Goal: Information Seeking & Learning: Compare options

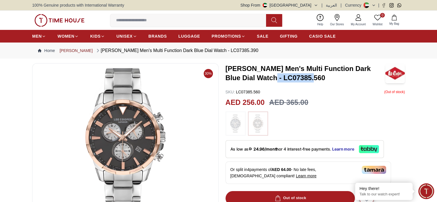
click at [74, 49] on link "[PERSON_NAME]" at bounding box center [76, 51] width 33 height 6
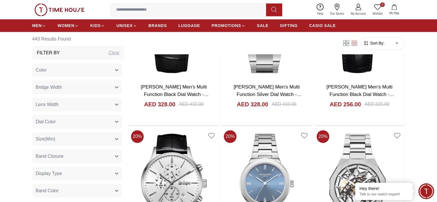
scroll to position [693, 0]
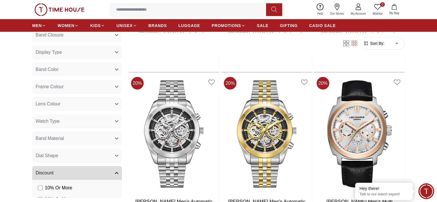
scroll to position [127, 0]
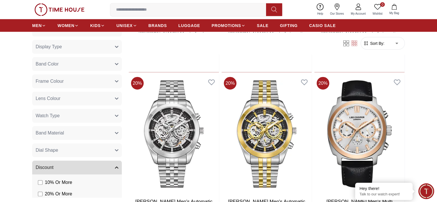
click at [109, 115] on button "Watch Type" at bounding box center [77, 116] width 90 height 14
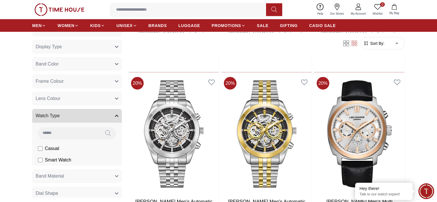
click at [109, 115] on button "Watch Type" at bounding box center [77, 116] width 90 height 14
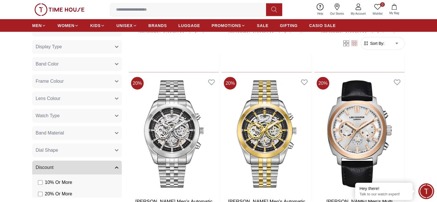
scroll to position [160, 0]
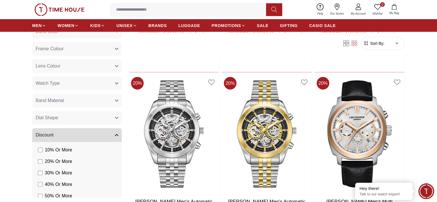
click at [101, 98] on button "Band Material" at bounding box center [77, 100] width 90 height 14
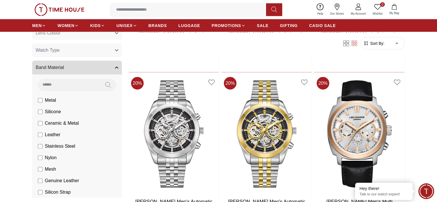
scroll to position [192, 0]
click at [51, 102] on span "Metal" at bounding box center [50, 100] width 11 height 7
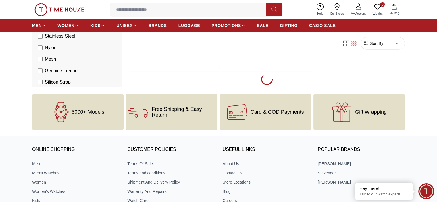
scroll to position [1072, 0]
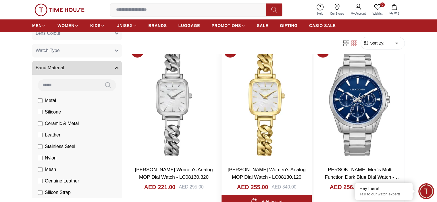
scroll to position [936, 0]
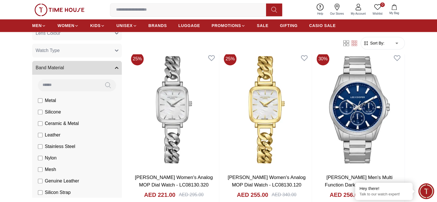
click at [69, 123] on span "Ceramic & Metal" at bounding box center [62, 123] width 34 height 7
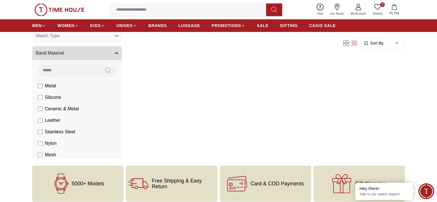
scroll to position [168, 0]
click at [57, 133] on span "Stainless Steel" at bounding box center [60, 132] width 30 height 7
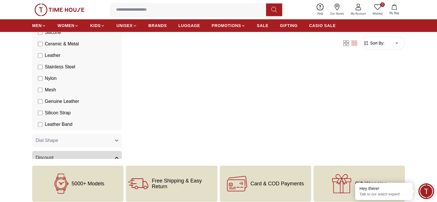
scroll to position [233, 0]
click at [50, 89] on span "Mesh" at bounding box center [50, 90] width 11 height 7
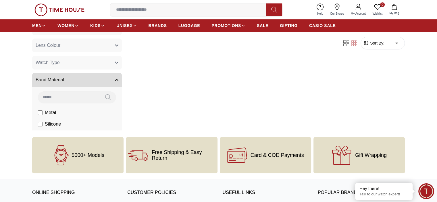
scroll to position [321, 0]
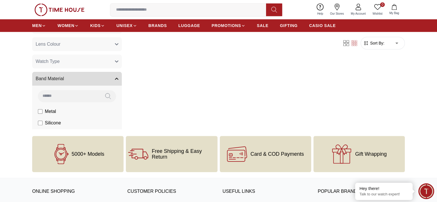
click at [52, 121] on span "Silicone" at bounding box center [53, 123] width 16 height 7
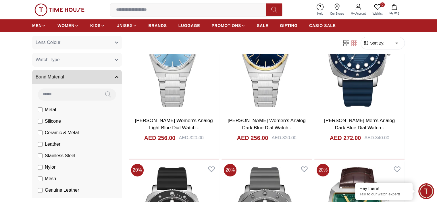
scroll to position [183, 0]
click at [55, 121] on span "Silicone" at bounding box center [53, 120] width 16 height 7
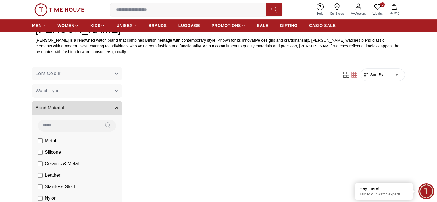
scroll to position [221, 0]
click at [345, 76] on icon at bounding box center [347, 75] width 6 height 6
click at [352, 76] on icon at bounding box center [355, 75] width 6 height 6
click at [54, 141] on span "Metal" at bounding box center [50, 140] width 11 height 7
click at [51, 165] on span "Ceramic & Metal" at bounding box center [62, 163] width 34 height 7
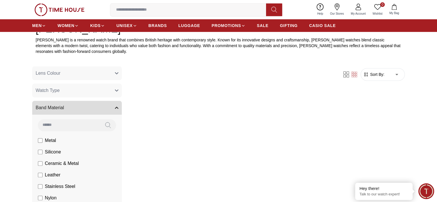
click at [49, 185] on span "Stainless Steel" at bounding box center [60, 186] width 30 height 7
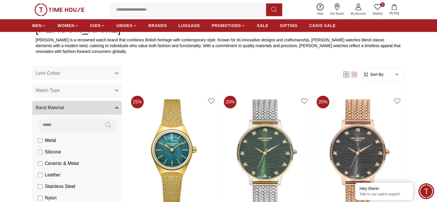
scroll to position [236, 0]
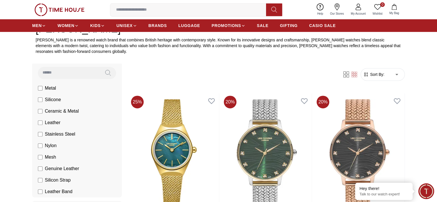
click at [51, 158] on span "Mesh" at bounding box center [50, 157] width 11 height 7
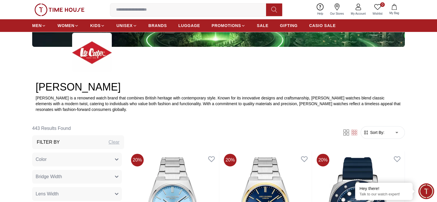
scroll to position [163, 0]
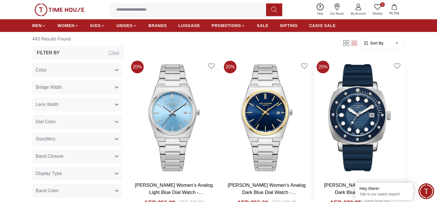
click at [320, 182] on h3 "[PERSON_NAME] Men's Analog Dark Blue Dial Watch - LC08193.399" at bounding box center [359, 189] width 79 height 15
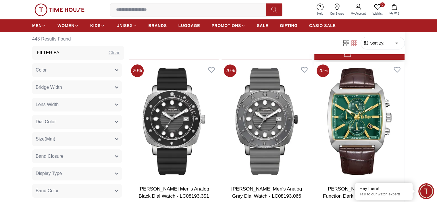
scroll to position [421, 0]
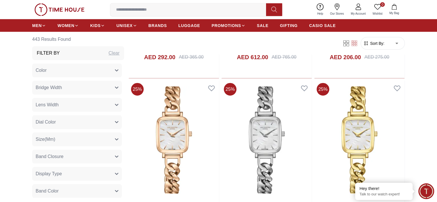
scroll to position [1410, 0]
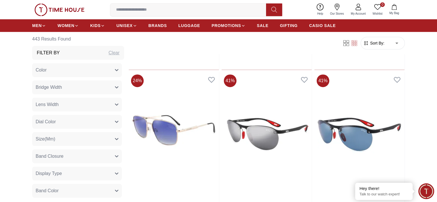
scroll to position [4668, 0]
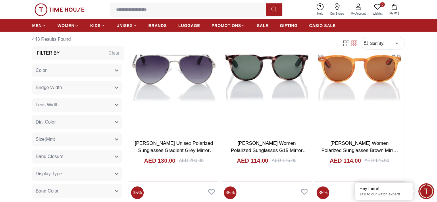
scroll to position [5990, 0]
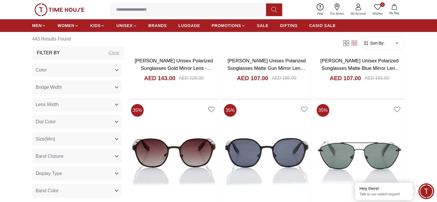
scroll to position [6776, 0]
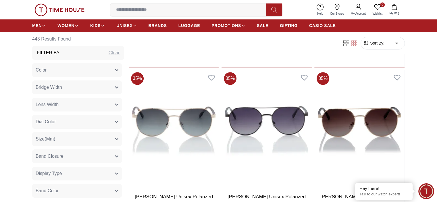
scroll to position [7415, 0]
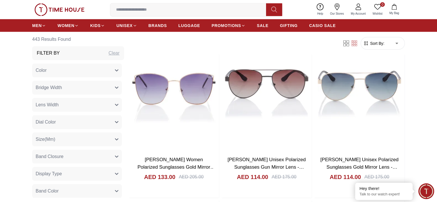
scroll to position [8174, 0]
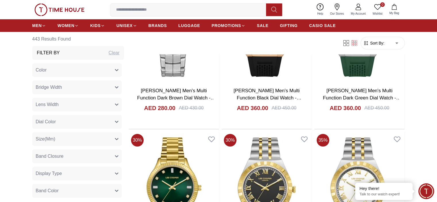
scroll to position [8894, 0]
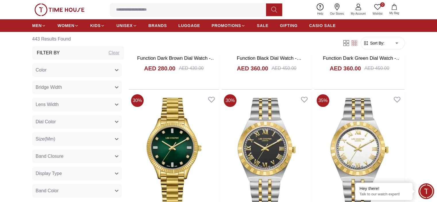
scroll to position [8992, 0]
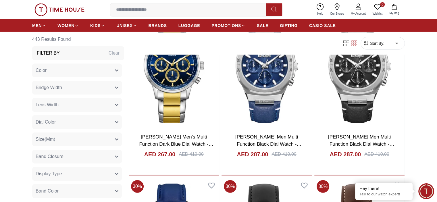
scroll to position [10321, 0]
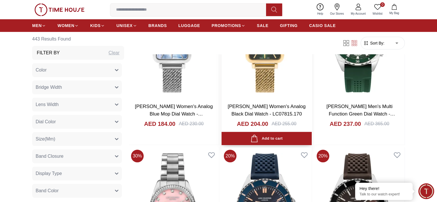
scroll to position [11082, 0]
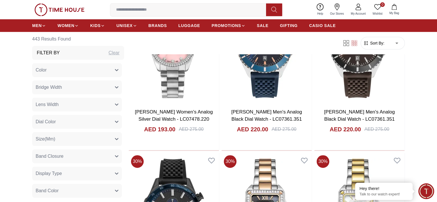
scroll to position [11186, 0]
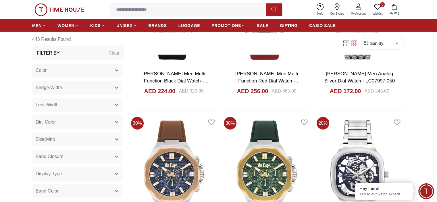
scroll to position [12569, 0]
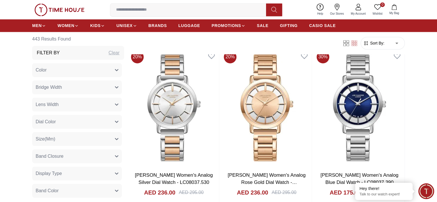
scroll to position [13993, 0]
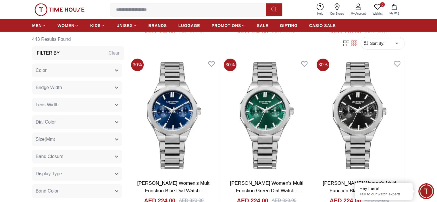
scroll to position [14933, 0]
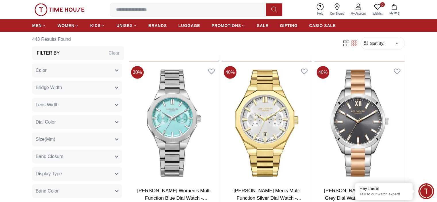
scroll to position [14802, 0]
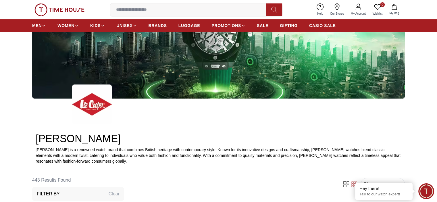
scroll to position [105, 0]
